Goal: Task Accomplishment & Management: Use online tool/utility

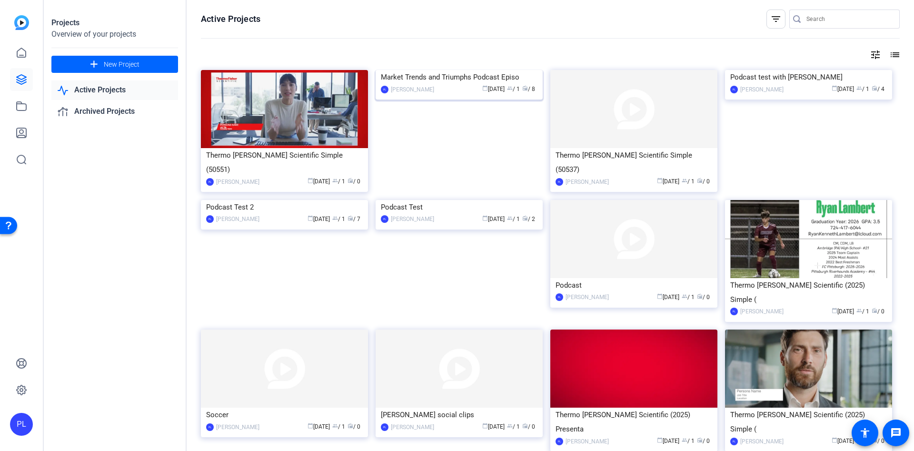
click at [468, 84] on div "Market Trends and Triumphs Podcast Episo" at bounding box center [459, 77] width 157 height 14
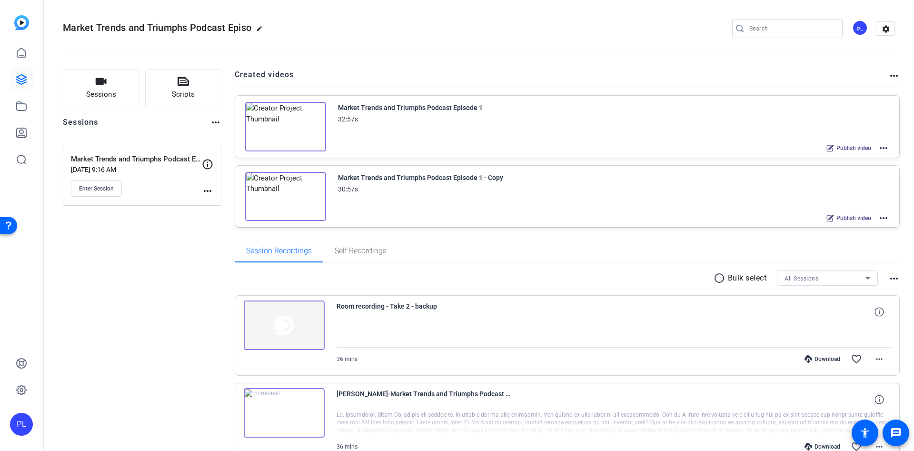
click at [878, 218] on mat-icon "more_horiz" at bounding box center [883, 217] width 11 height 11
click at [838, 234] on span "Edit in Creator" at bounding box center [841, 228] width 66 height 11
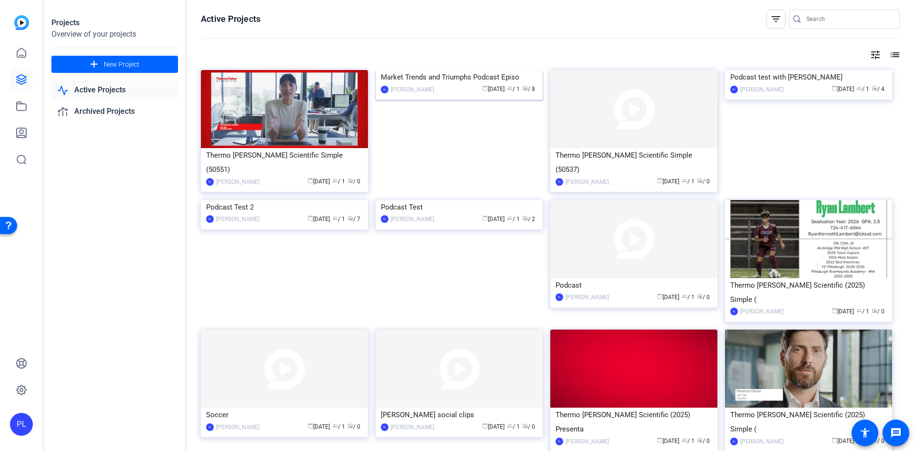
click at [454, 94] on div "calendar_today Aug 11 group / 1 radio / 8" at bounding box center [488, 89] width 99 height 10
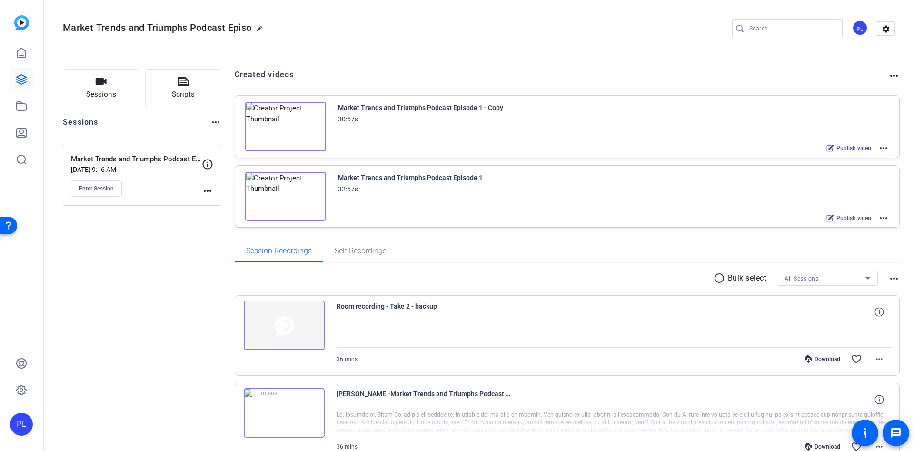
click at [405, 180] on div "Market Trends and Triumphs Podcast Episode 1" at bounding box center [410, 177] width 145 height 11
click at [878, 221] on mat-icon "more_horiz" at bounding box center [883, 217] width 11 height 11
click at [848, 229] on span "Edit in Creator" at bounding box center [841, 228] width 66 height 11
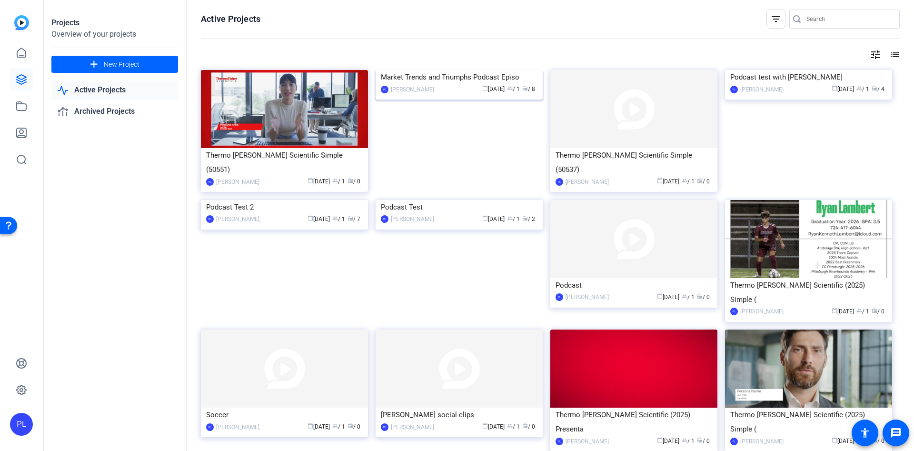
click at [447, 84] on div "Market Trends and Triumphs Podcast Episo" at bounding box center [459, 77] width 157 height 14
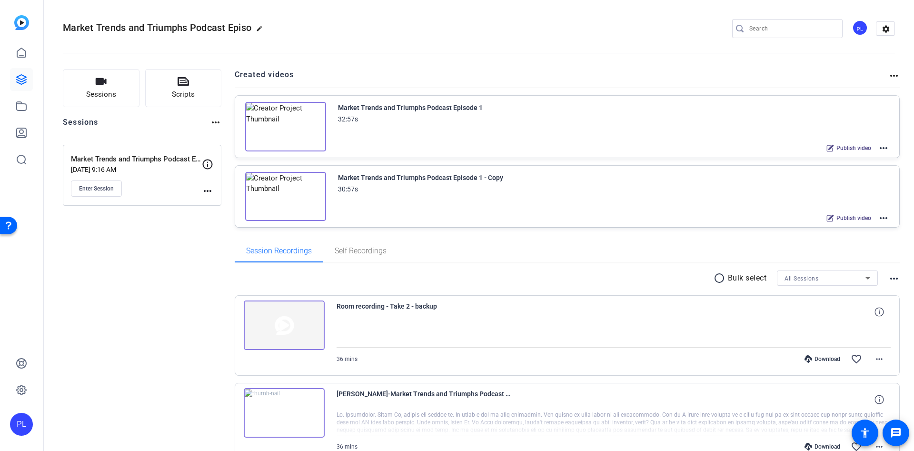
click at [298, 199] on img at bounding box center [285, 197] width 81 height 50
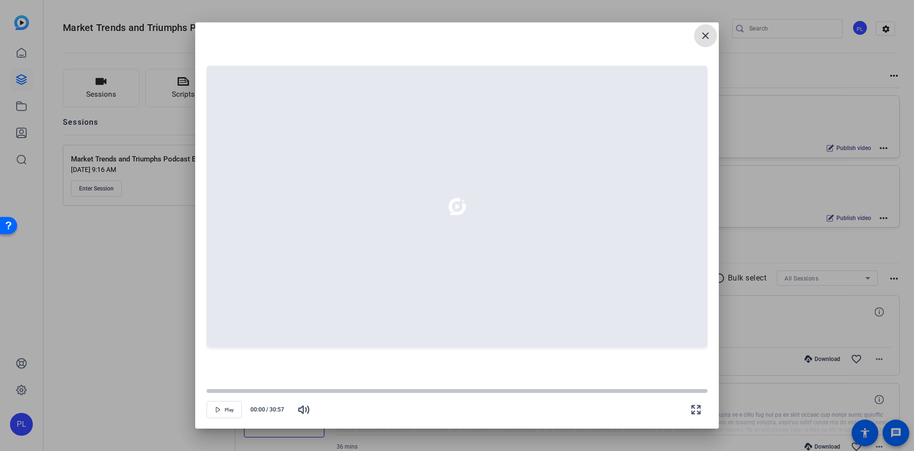
drag, startPoint x: 288, startPoint y: 34, endPoint x: 203, endPoint y: -53, distance: 121.5
click at [203, 0] on html "PL Market Trends and Triumphs Podcast Episo edit PL settings Sessions Scripts S…" at bounding box center [457, 225] width 914 height 451
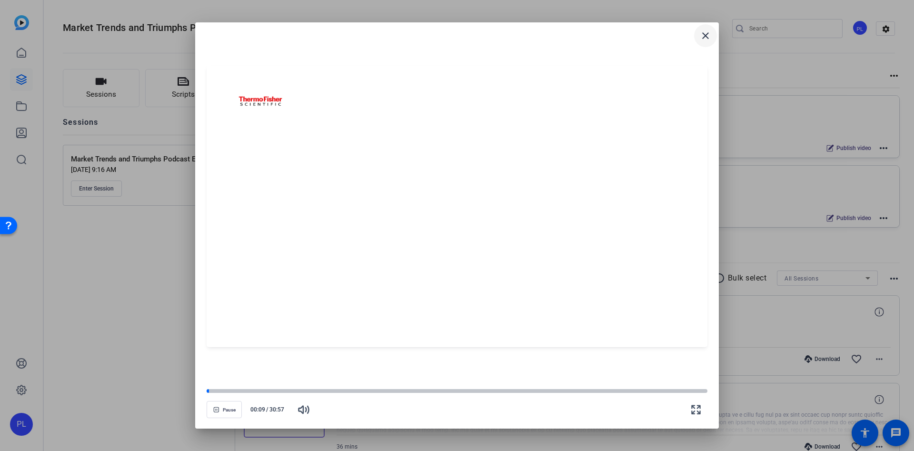
click at [713, 37] on span at bounding box center [705, 35] width 23 height 23
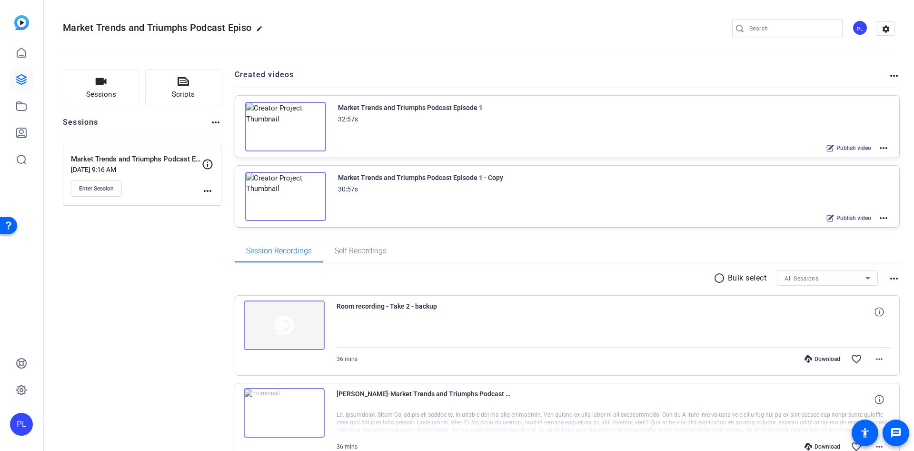
click at [870, 217] on div "Publish video more_horiz" at bounding box center [856, 218] width 68 height 12
click at [878, 221] on mat-icon "more_horiz" at bounding box center [883, 217] width 11 height 11
click at [844, 229] on span "Edit in Creator" at bounding box center [841, 228] width 66 height 11
click at [880, 145] on mat-icon "more_horiz" at bounding box center [883, 147] width 11 height 11
click at [846, 163] on span "Edit in Creator" at bounding box center [841, 159] width 66 height 11
